Goal: Task Accomplishment & Management: Manage account settings

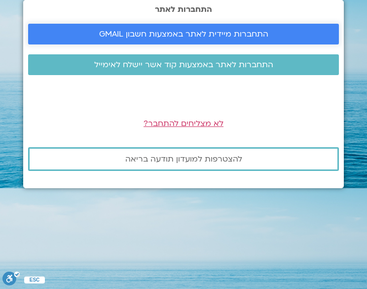
click at [218, 36] on span "התחברות מיידית לאתר באמצעות חשבון GMAIL" at bounding box center [183, 34] width 169 height 9
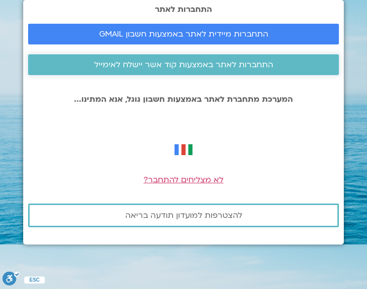
click at [197, 64] on span "התחברות לאתר באמצעות קוד אשר יישלח לאימייל" at bounding box center [183, 64] width 179 height 9
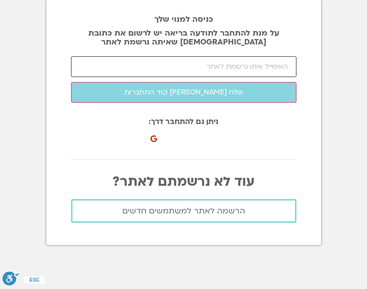
drag, startPoint x: 0, startPoint y: 0, endPoint x: 230, endPoint y: 64, distance: 239.1
click at [230, 64] on input "email" at bounding box center [183, 66] width 225 height 21
type input "[EMAIL_ADDRESS][DOMAIN_NAME]"
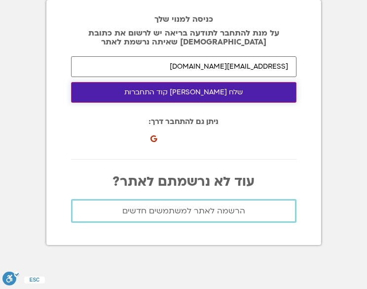
click at [241, 91] on button "שלח [PERSON_NAME] קוד התחברות" at bounding box center [183, 92] width 225 height 21
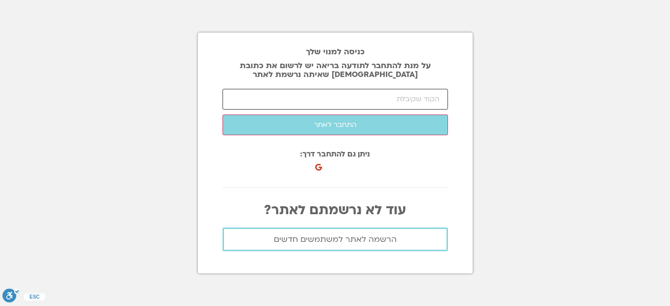
click at [362, 100] on input "number" at bounding box center [334, 99] width 225 height 21
paste input "76592"
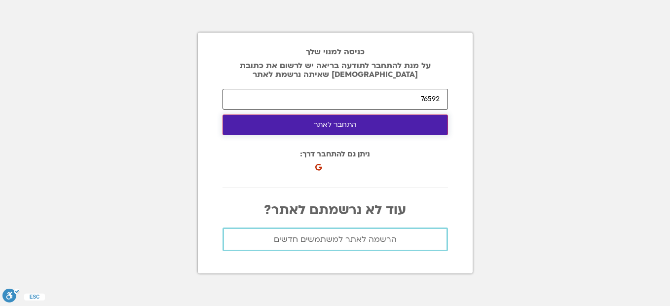
type input "76592"
click at [301, 134] on button "התחבר לאתר" at bounding box center [334, 124] width 225 height 21
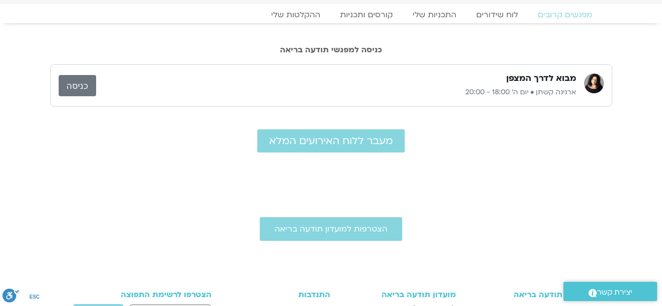
scroll to position [29, 0]
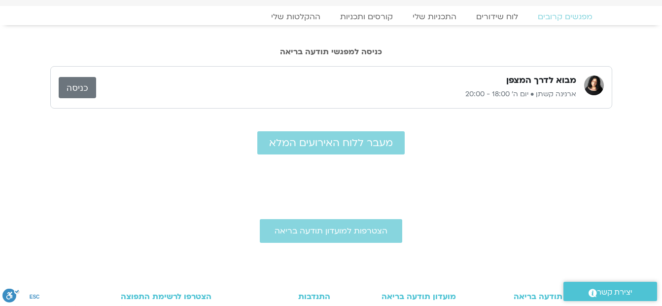
click at [76, 86] on link "כניסה" at bounding box center [77, 87] width 37 height 21
